Goal: Information Seeking & Learning: Learn about a topic

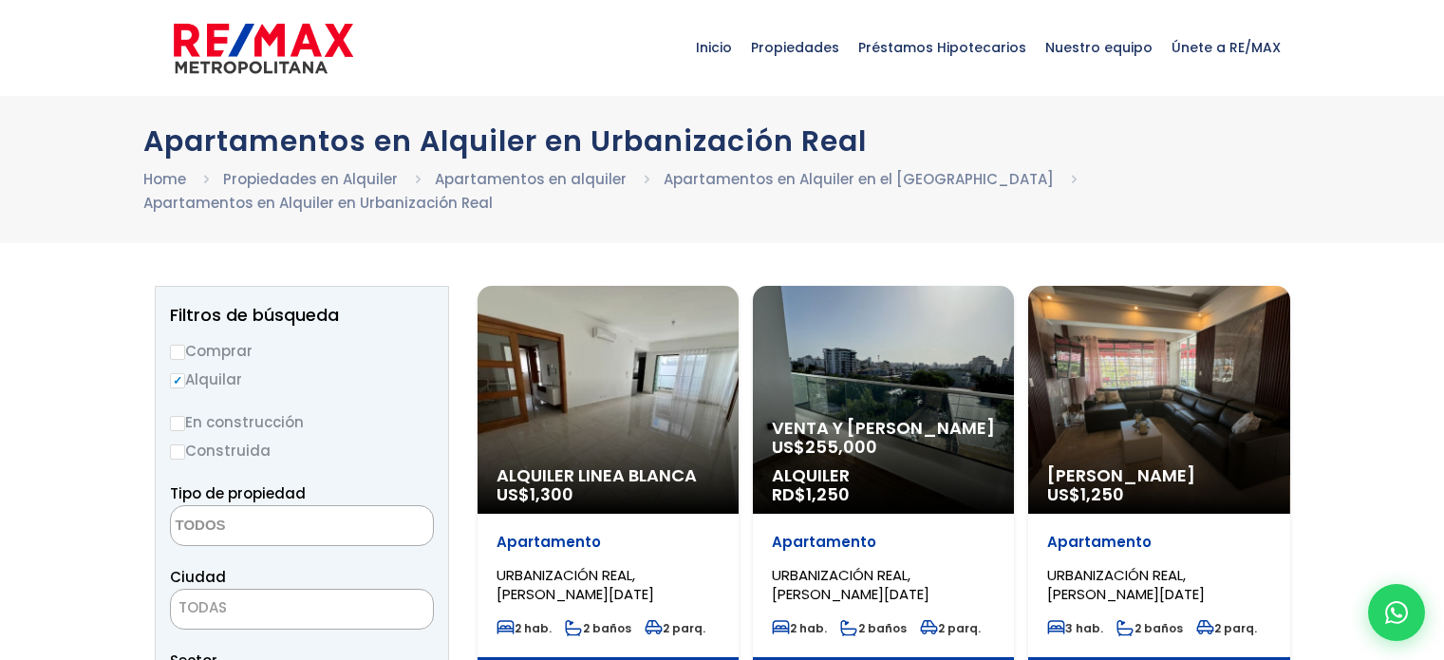
select select
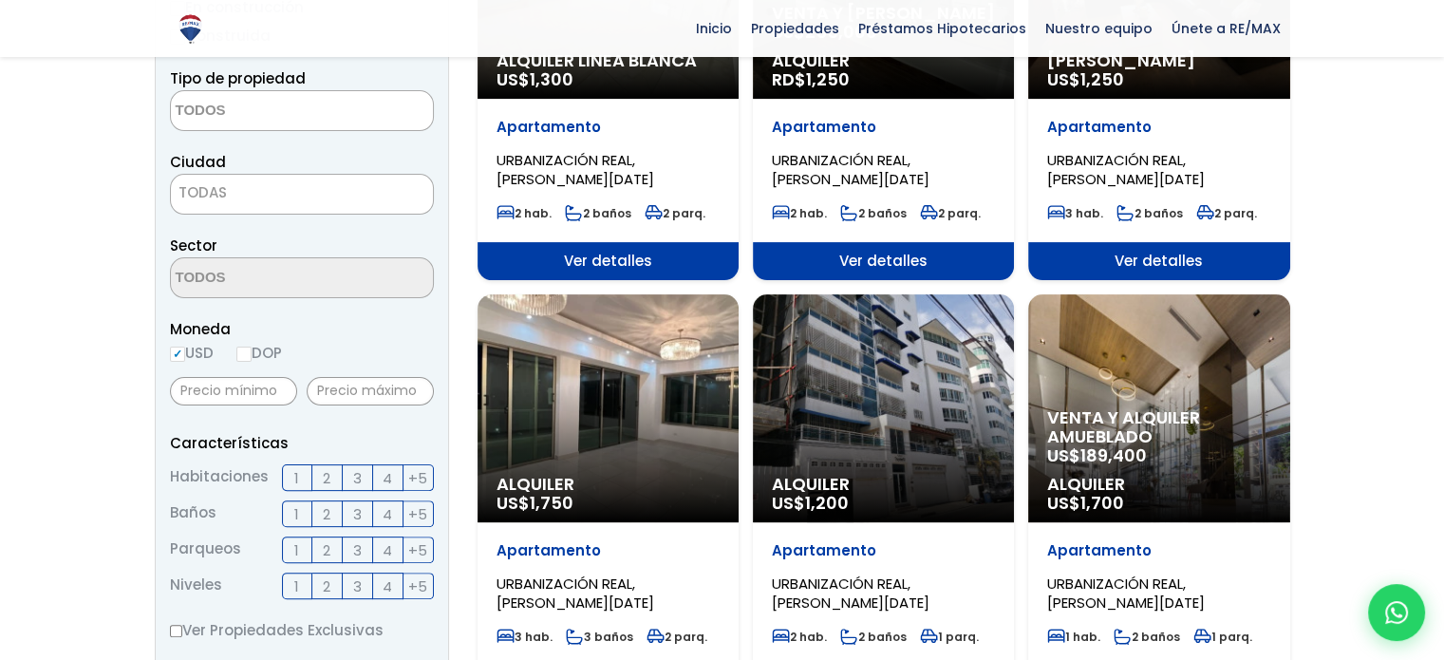
scroll to position [604, 0]
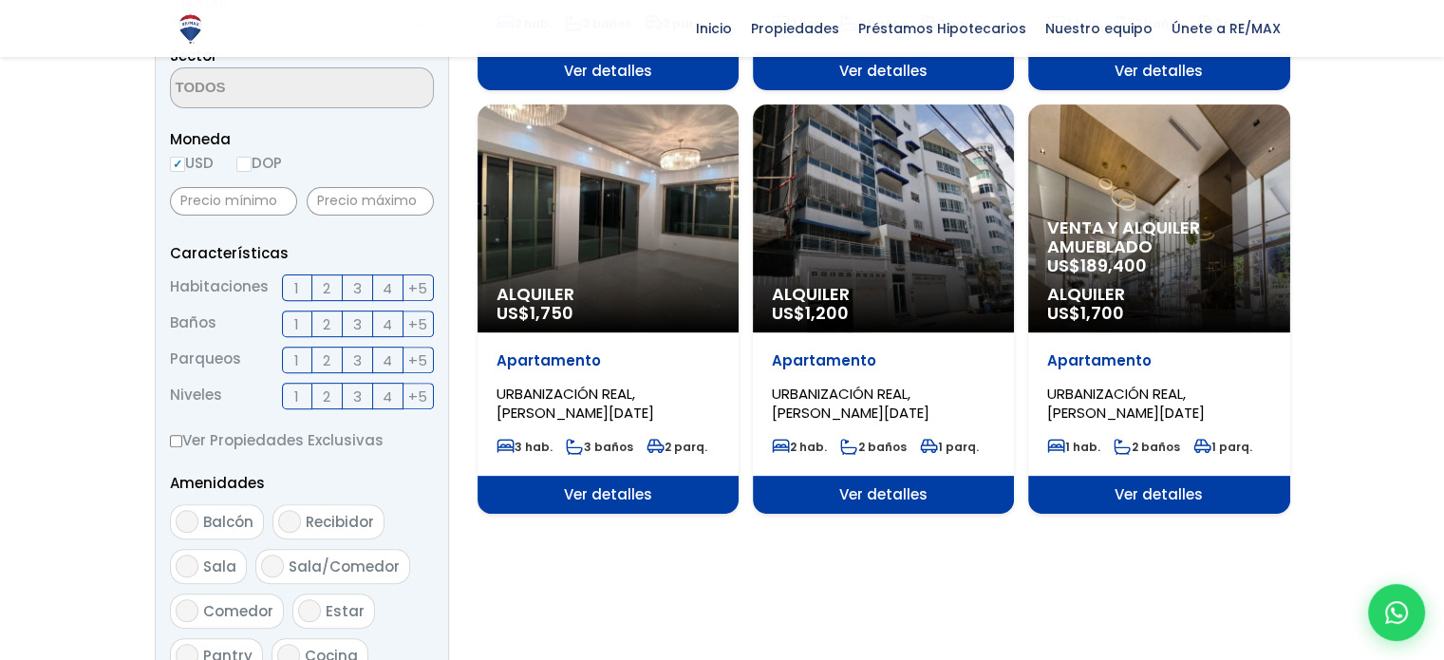
drag, startPoint x: 0, startPoint y: 0, endPoint x: 1457, endPoint y: 323, distance: 1492.7
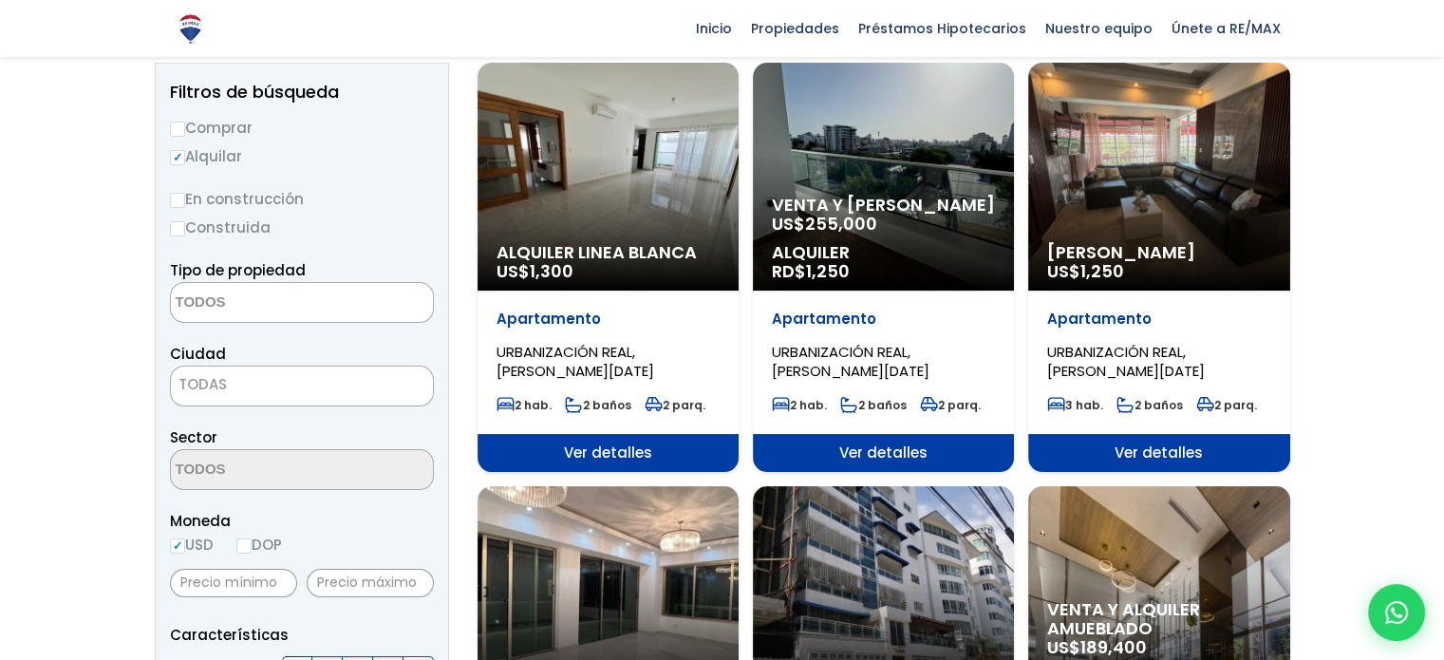
scroll to position [192, 0]
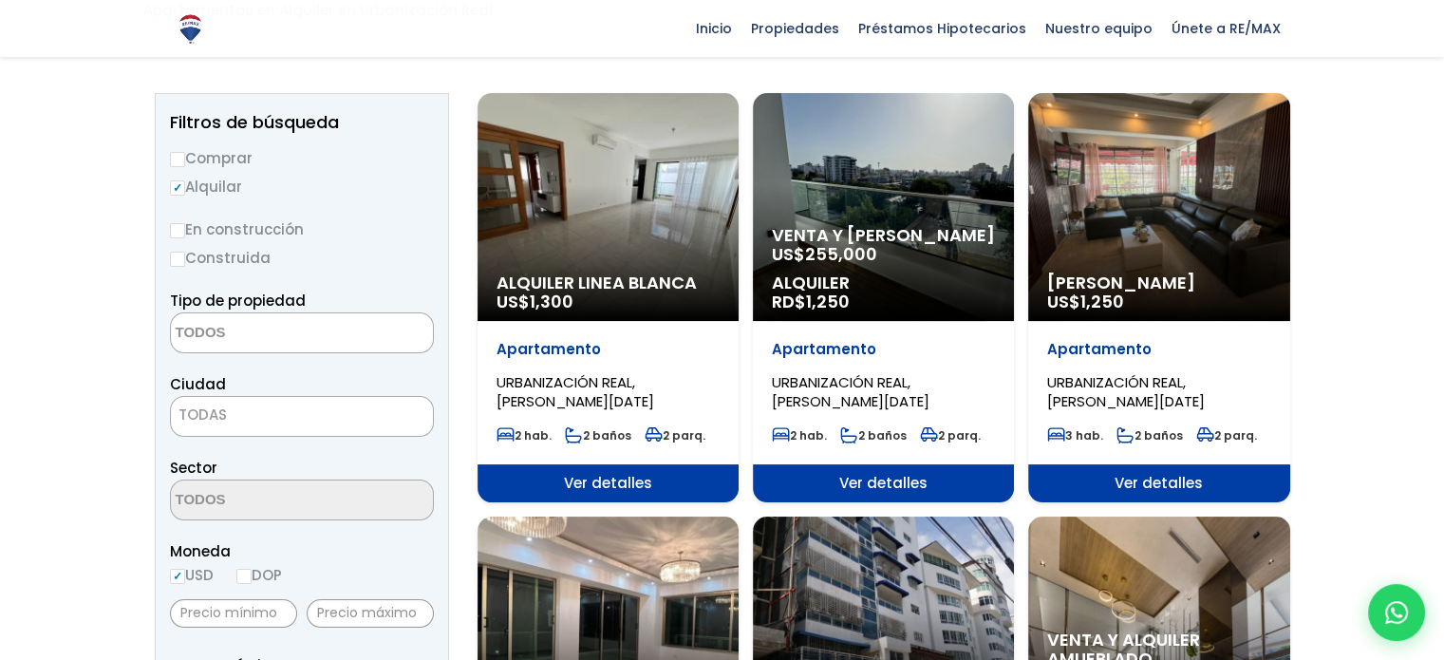
click at [869, 279] on span "Alquiler" at bounding box center [883, 282] width 223 height 19
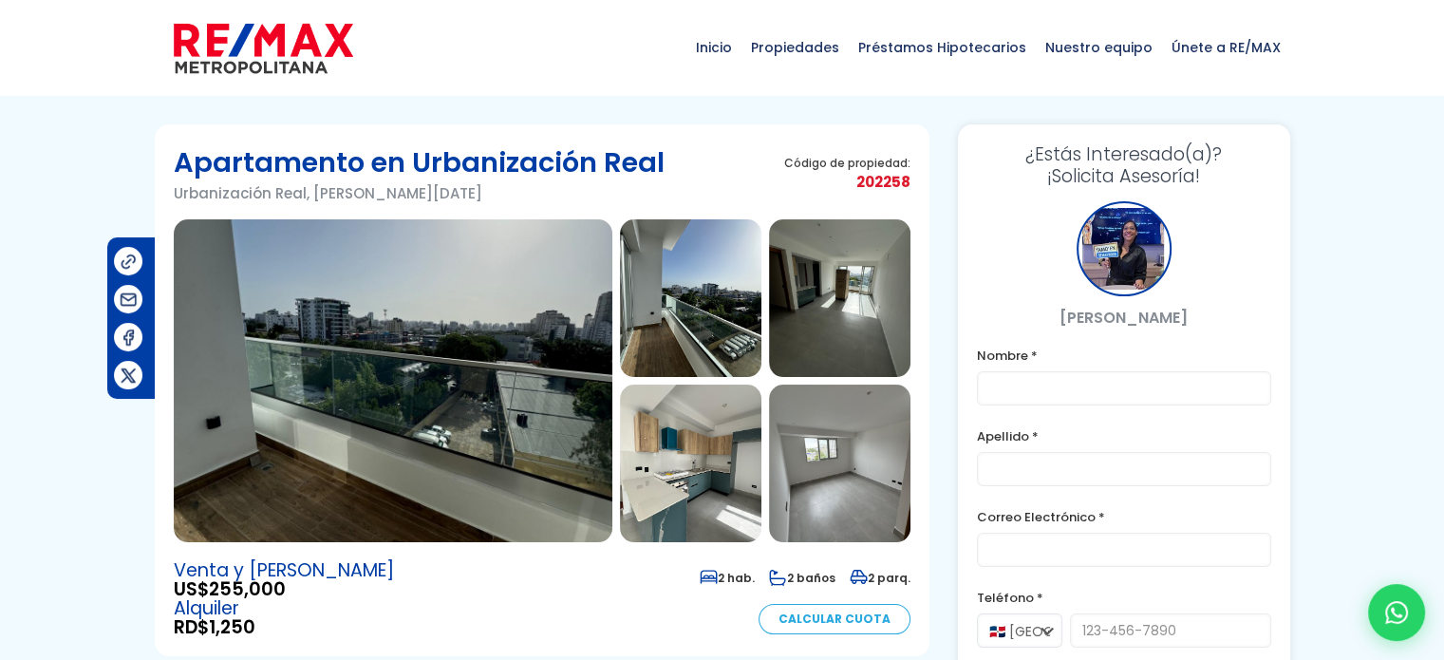
click at [311, 347] on img at bounding box center [393, 380] width 439 height 323
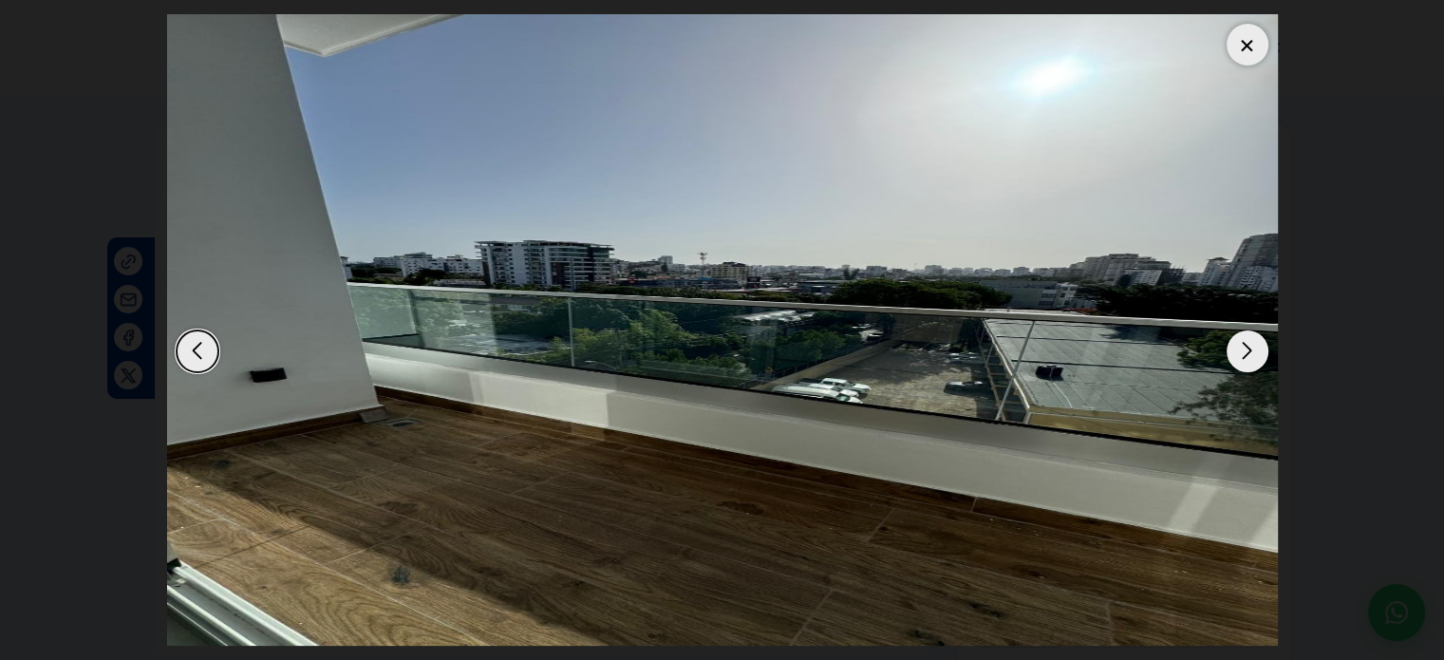
click at [1259, 356] on div "Next slide" at bounding box center [1248, 351] width 42 height 42
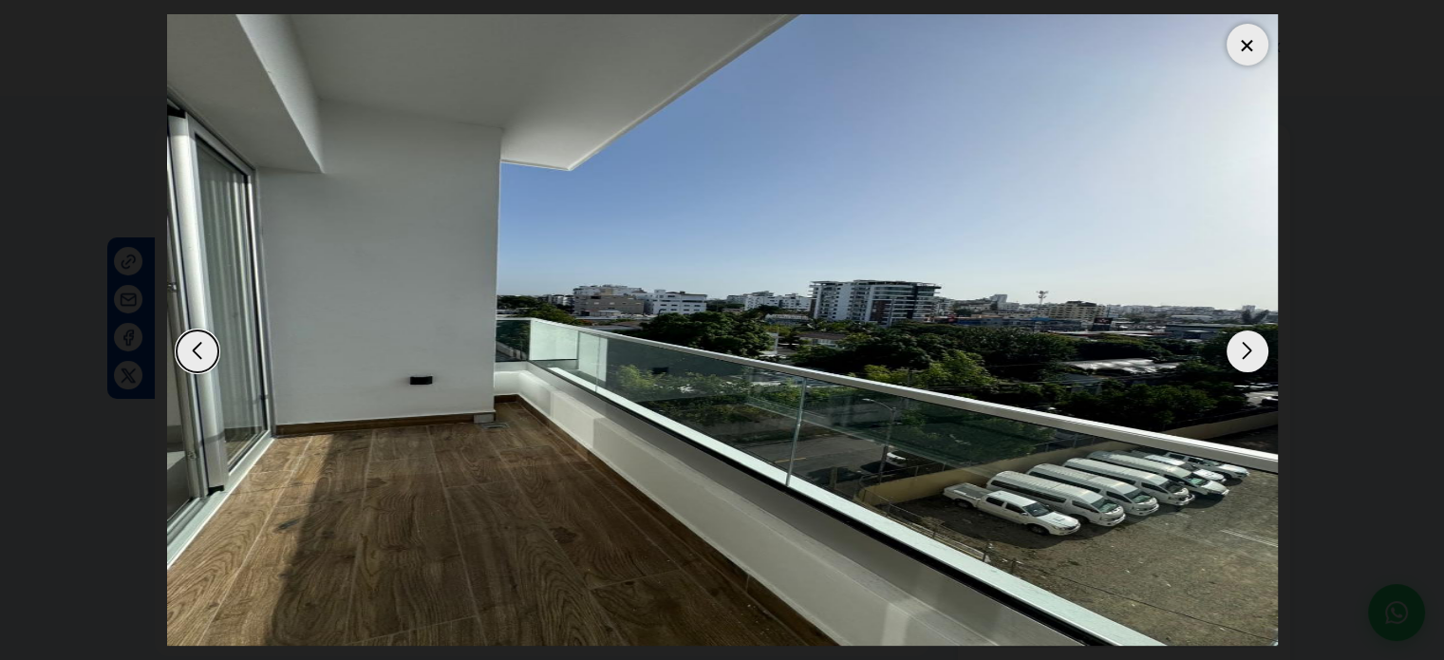
click at [1259, 356] on div "Next slide" at bounding box center [1248, 351] width 42 height 42
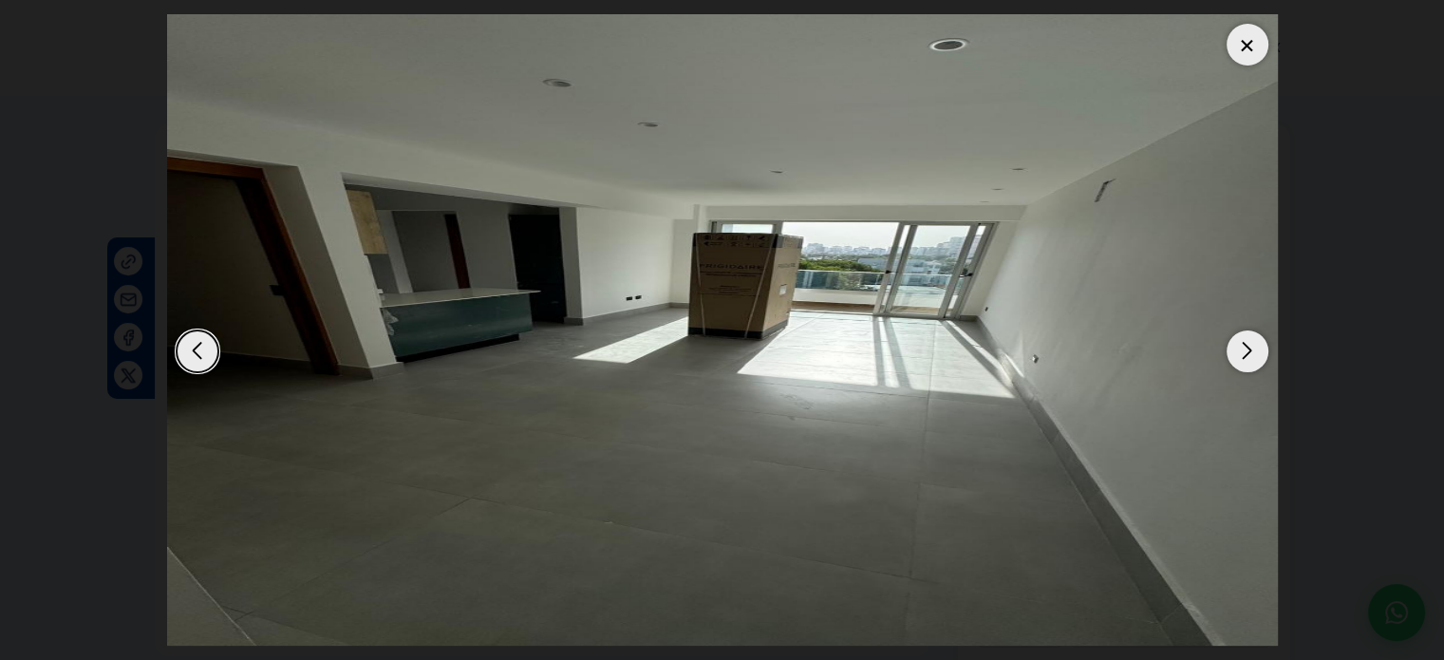
click at [1259, 356] on div "Next slide" at bounding box center [1248, 351] width 42 height 42
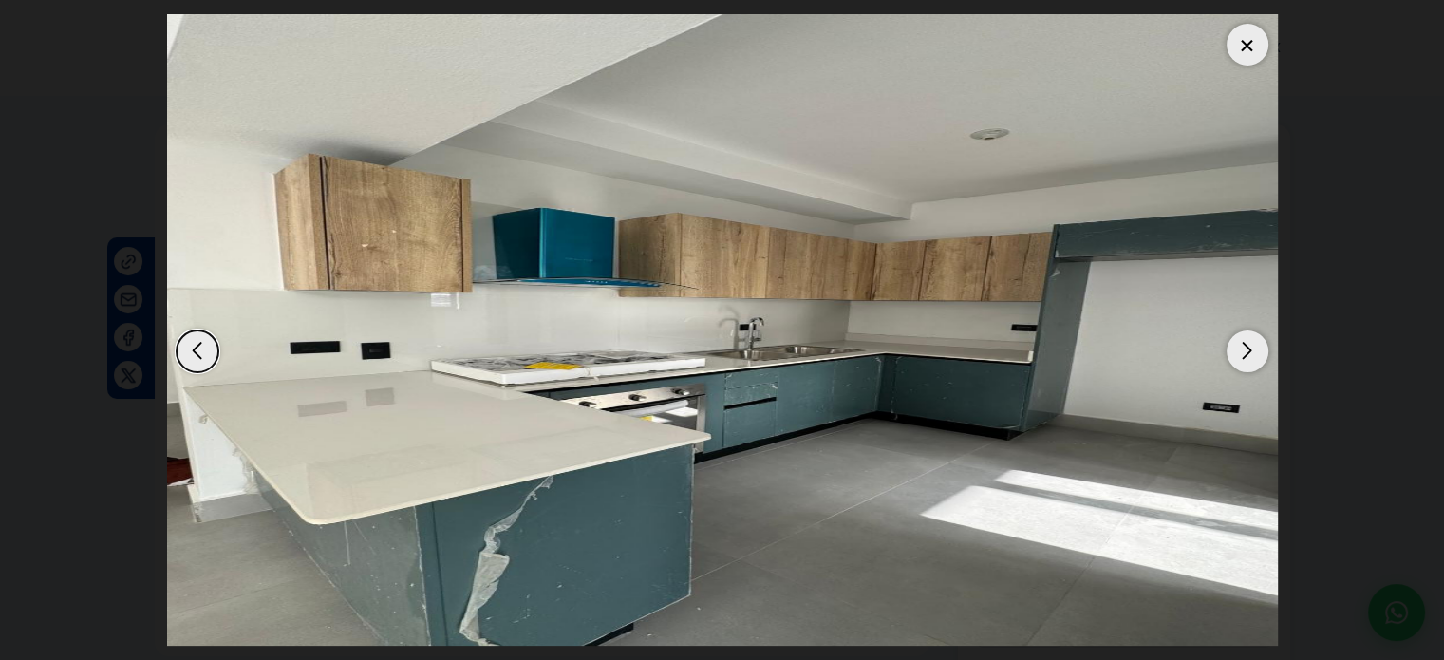
click at [1259, 356] on div "Next slide" at bounding box center [1248, 351] width 42 height 42
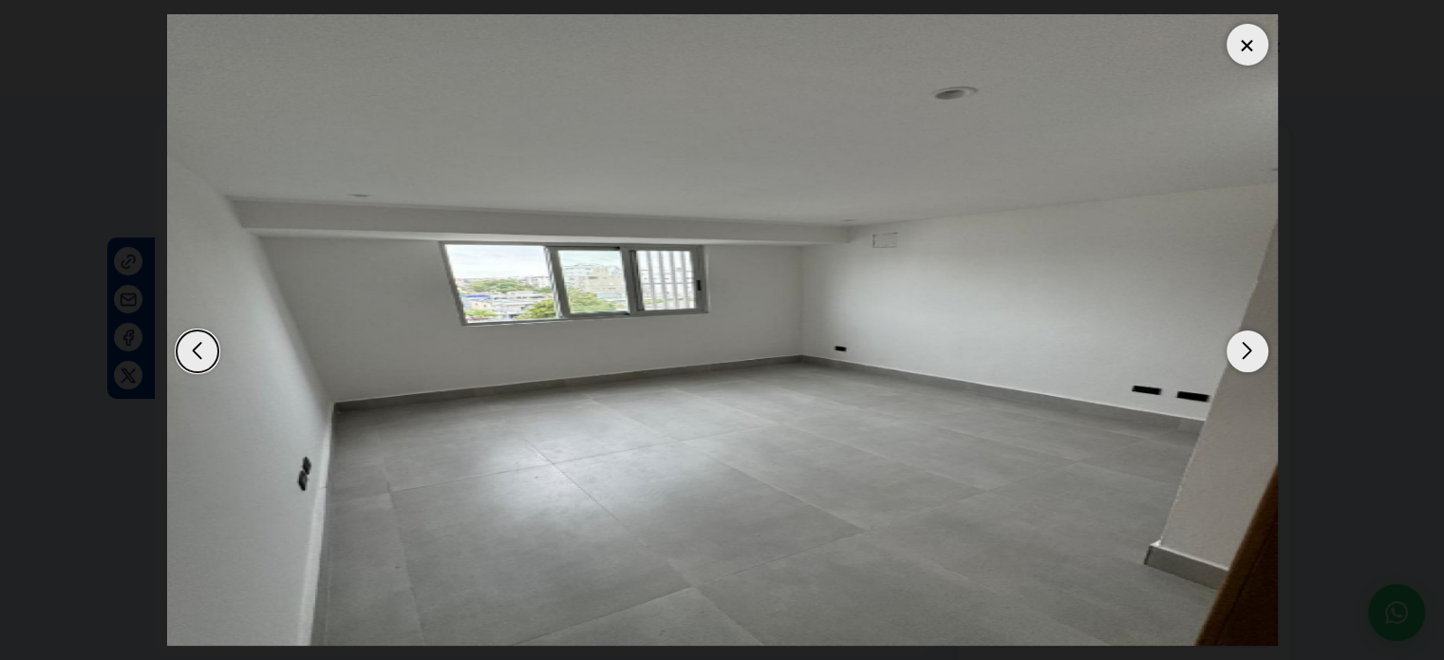
click at [1259, 356] on div "Next slide" at bounding box center [1248, 351] width 42 height 42
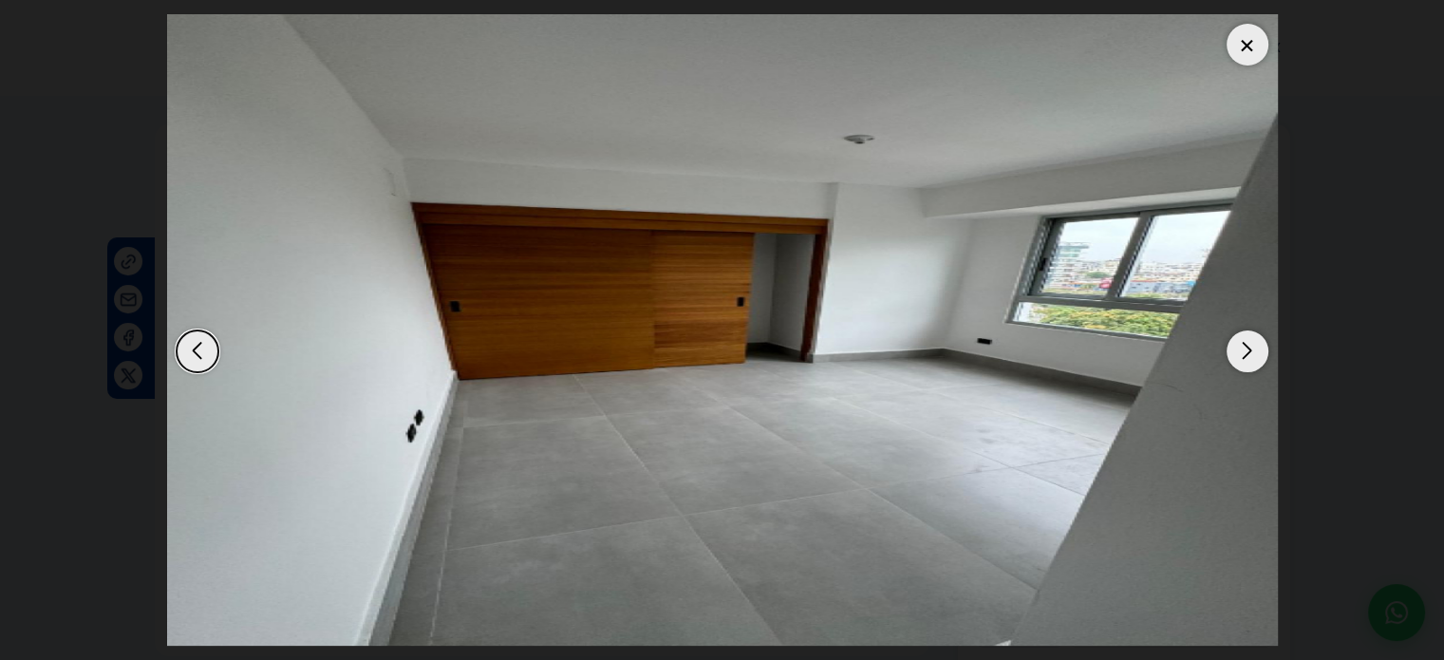
click at [1259, 356] on div "Next slide" at bounding box center [1248, 351] width 42 height 42
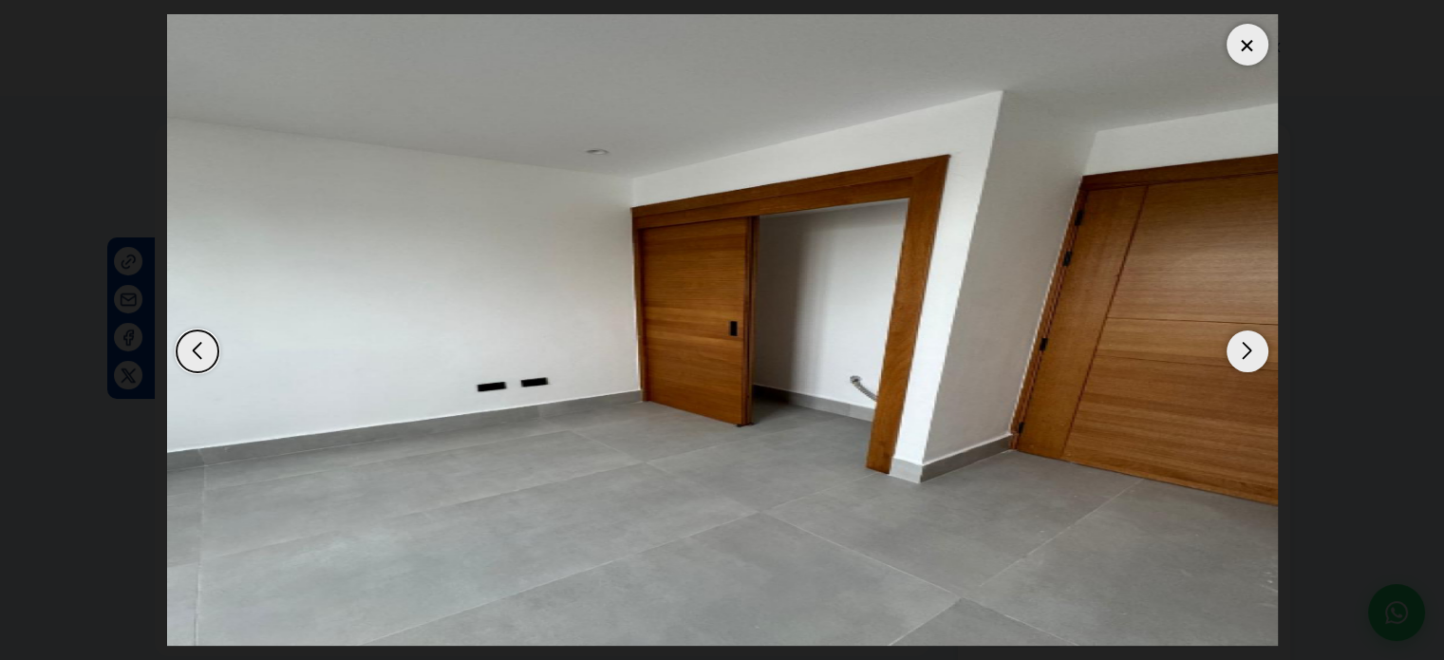
click at [178, 352] on div "Previous slide" at bounding box center [198, 351] width 42 height 42
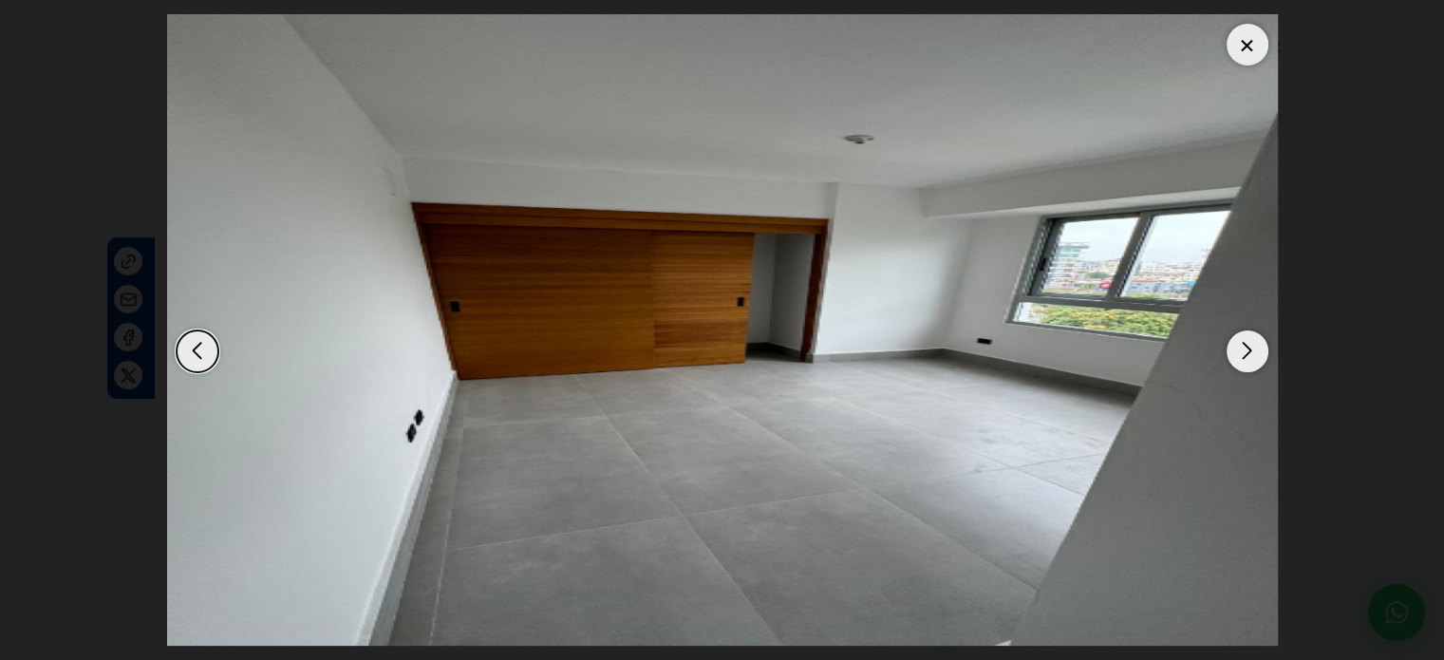
click at [1243, 356] on div "Next slide" at bounding box center [1248, 351] width 42 height 42
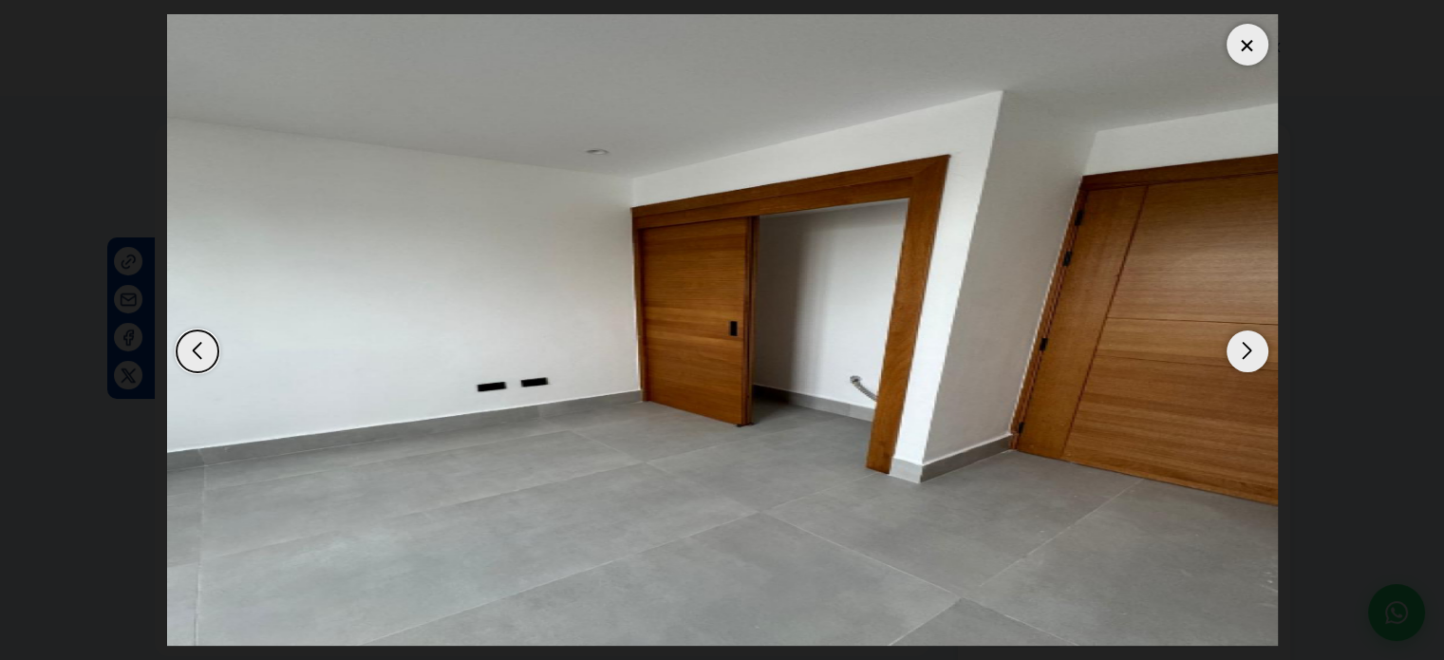
click at [1243, 356] on div "Next slide" at bounding box center [1248, 351] width 42 height 42
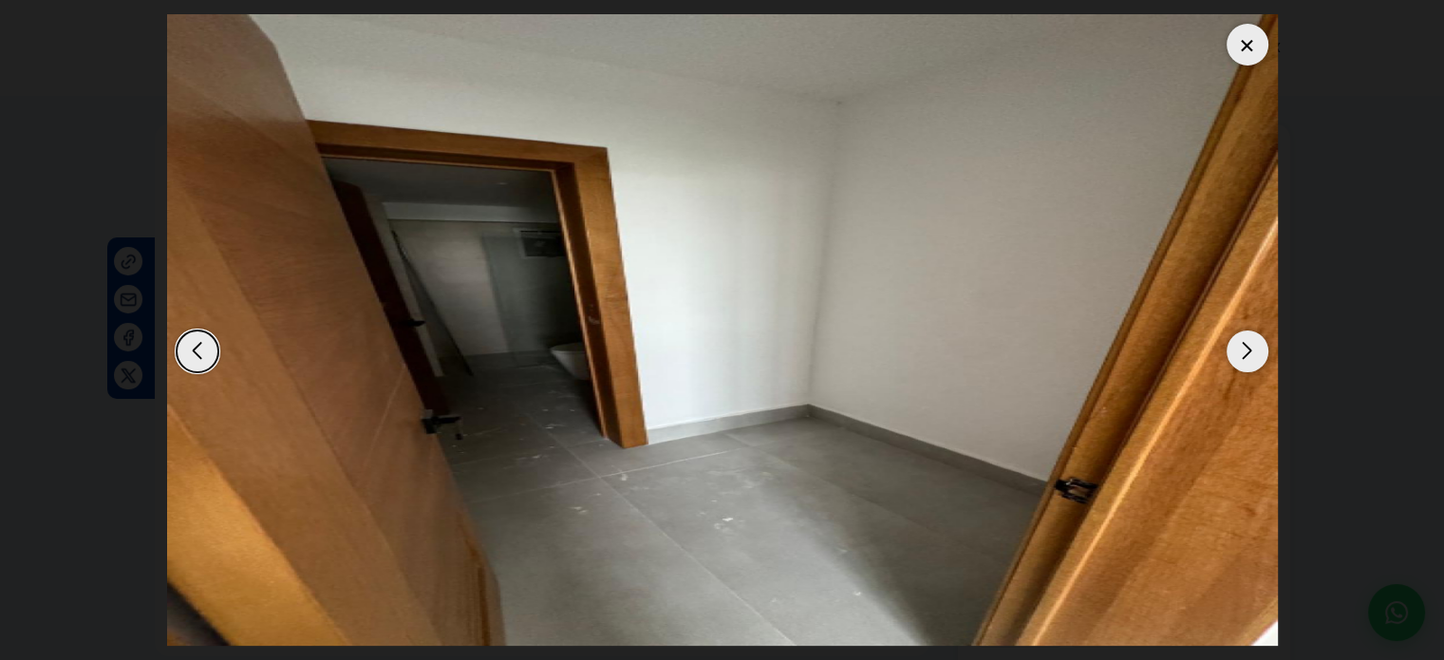
click at [1243, 356] on div "Next slide" at bounding box center [1248, 351] width 42 height 42
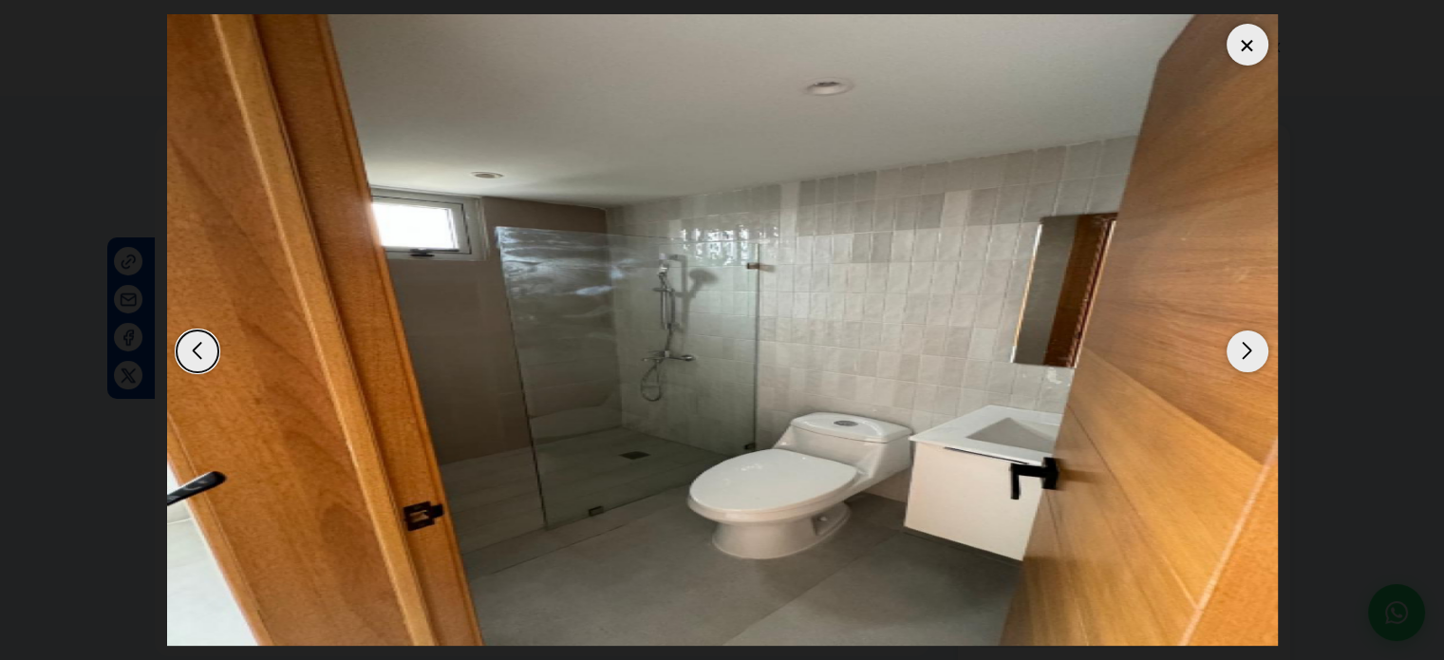
click at [1243, 356] on div "Next slide" at bounding box center [1248, 351] width 42 height 42
